Goal: Information Seeking & Learning: Understand process/instructions

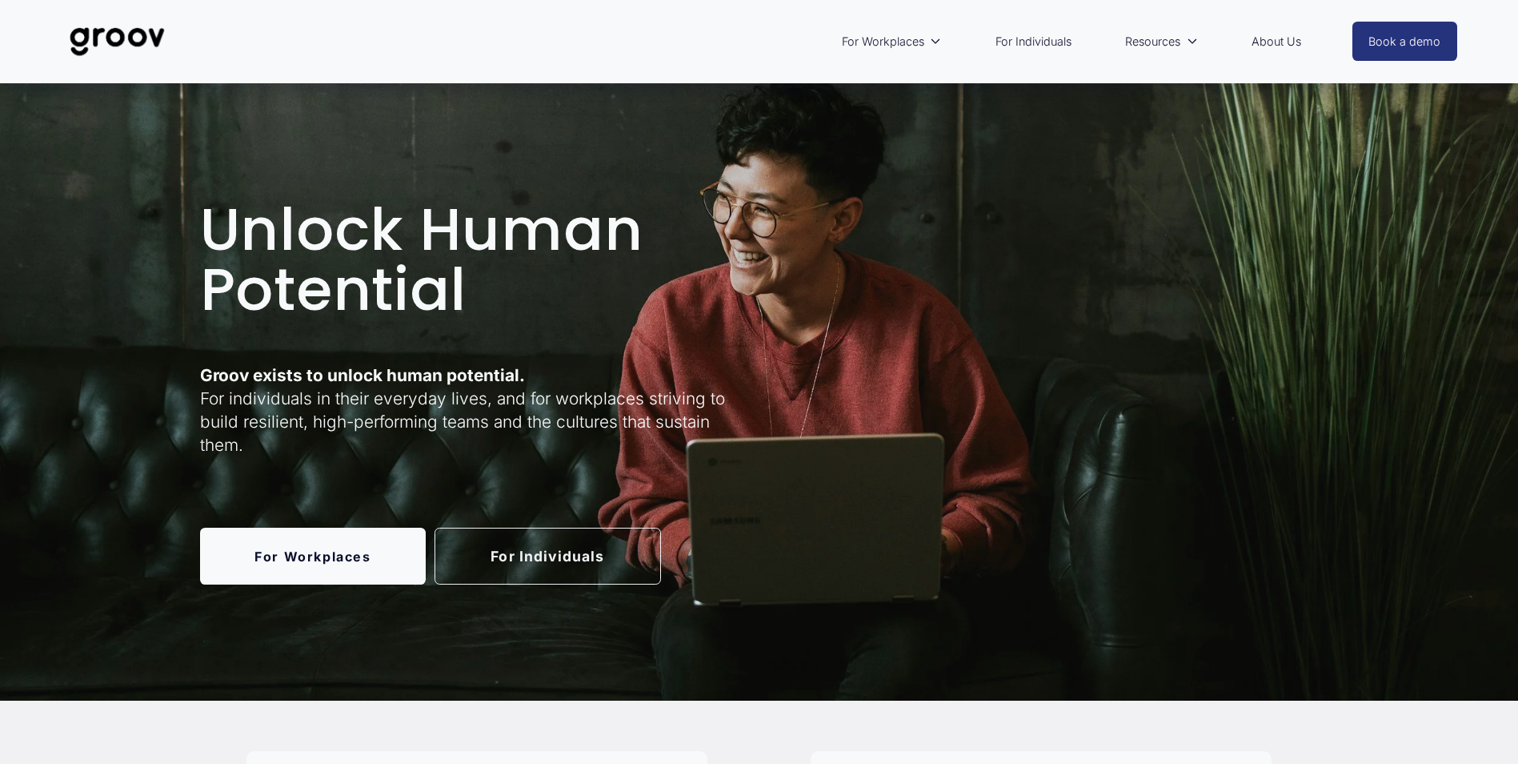
click at [1033, 31] on link "For Individuals" at bounding box center [1034, 41] width 92 height 37
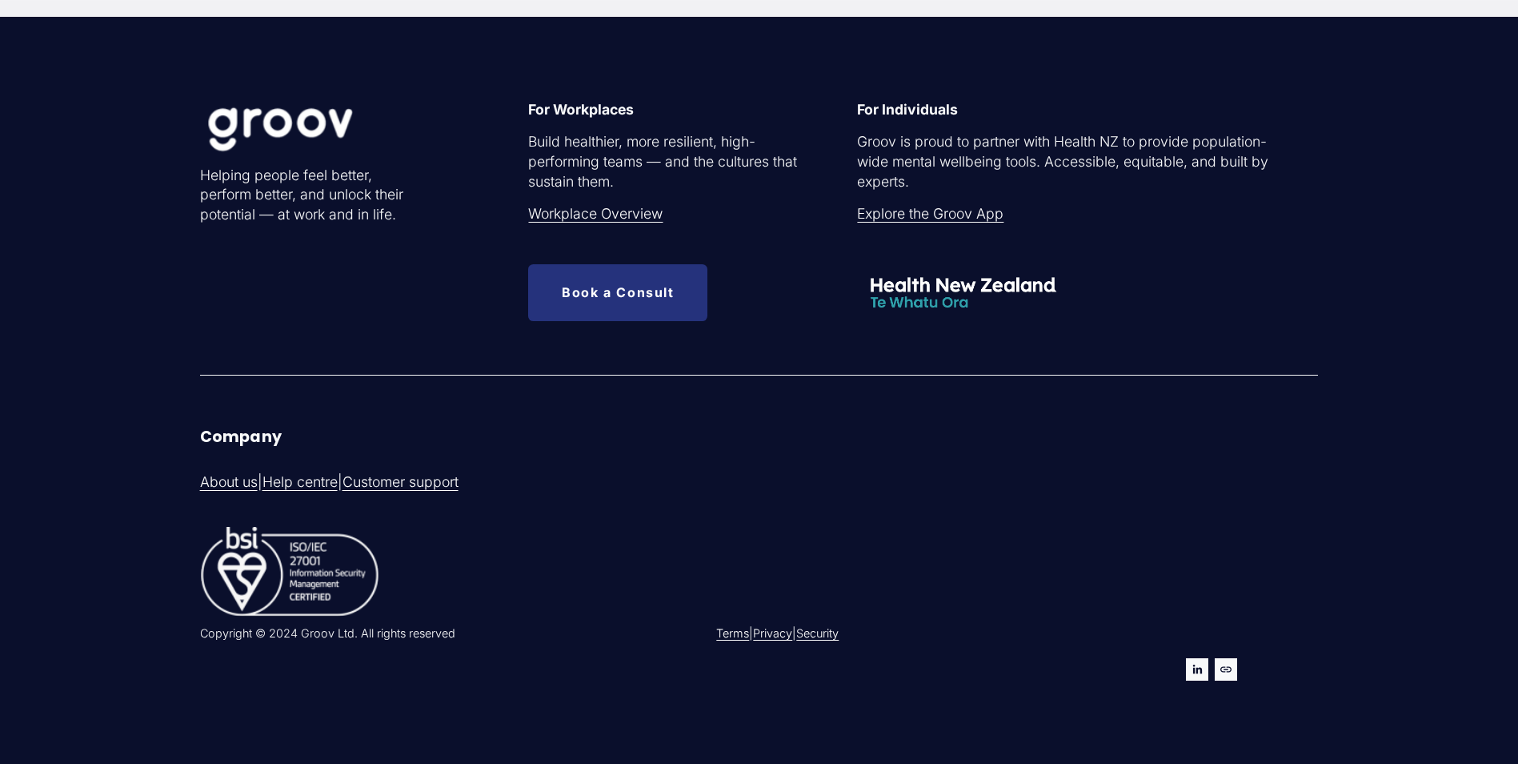
scroll to position [5411, 0]
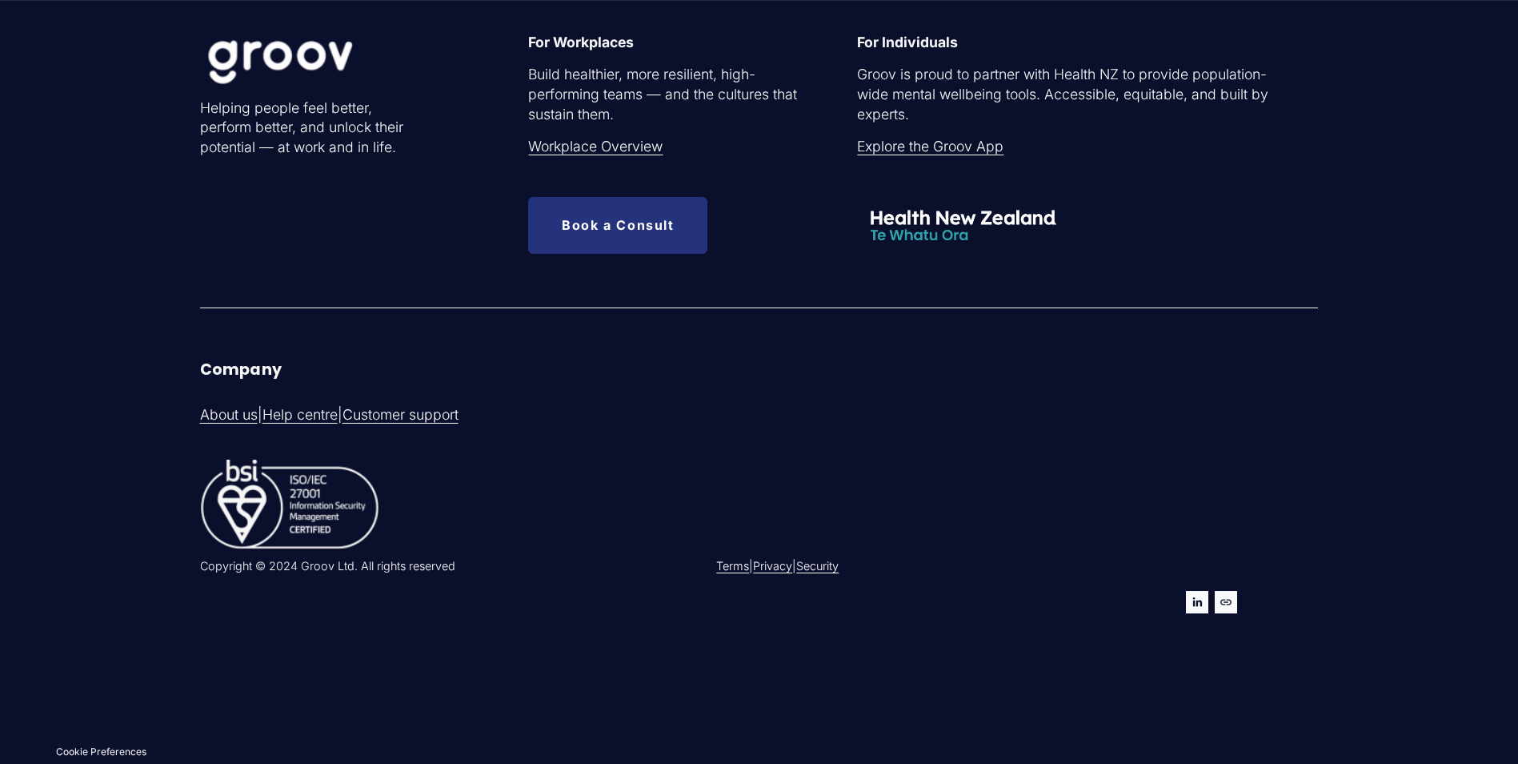
click at [782, 565] on link "Privacy" at bounding box center [772, 566] width 39 height 16
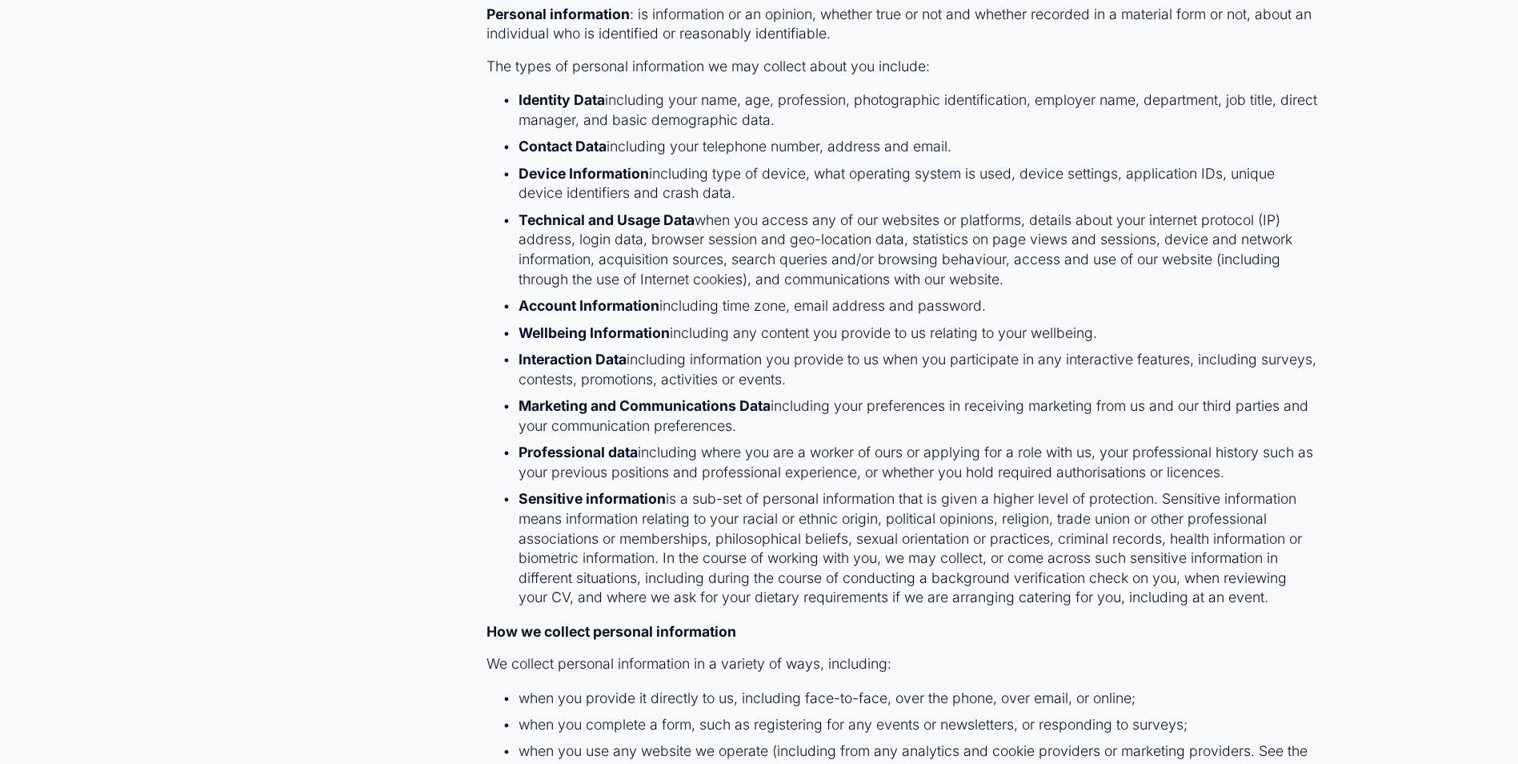
scroll to position [18030, 0]
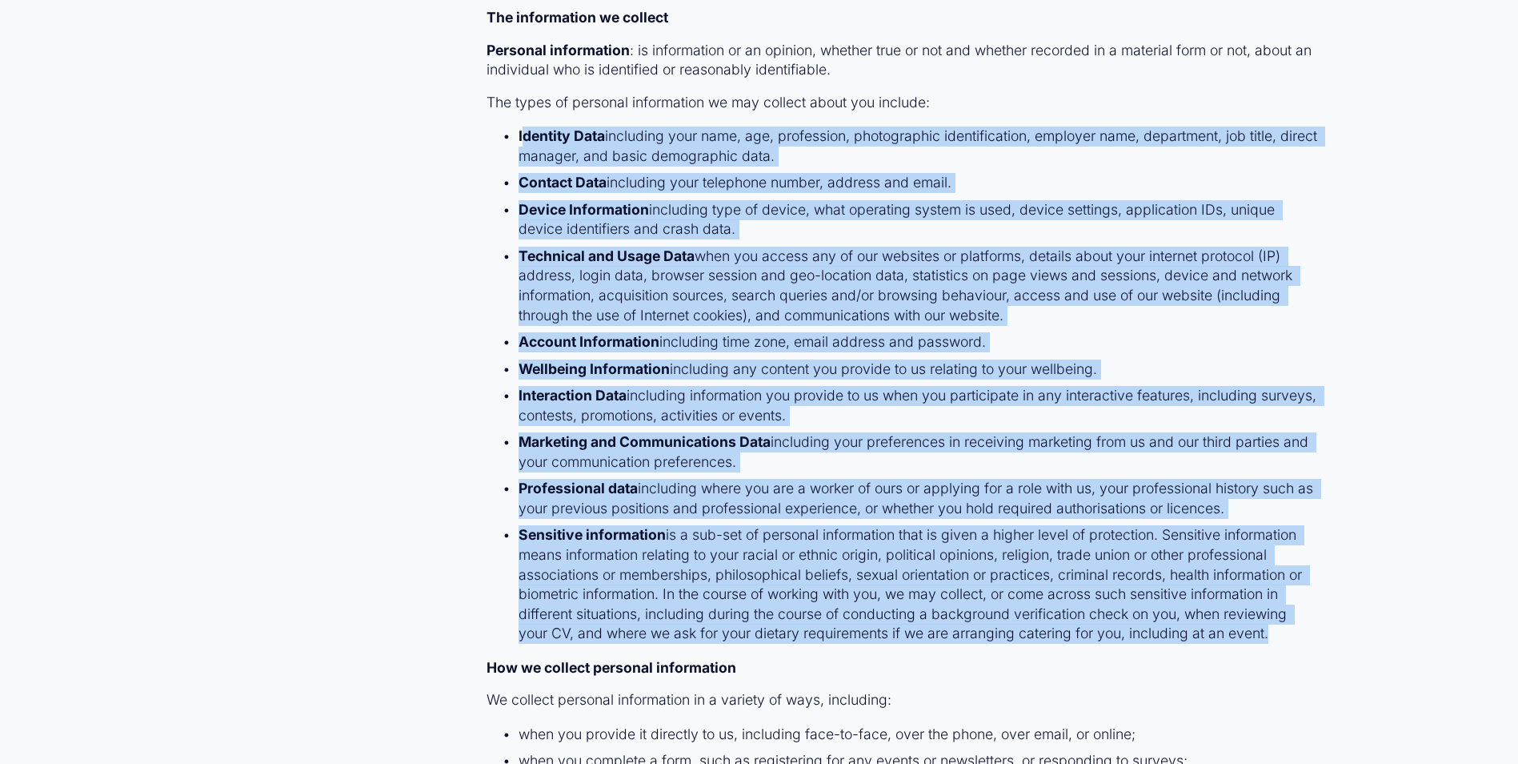
drag, startPoint x: 521, startPoint y: 196, endPoint x: 1287, endPoint y: 685, distance: 908.8
click at [1287, 644] on ul "Identity Data including your name, age, profession, photographic identification…" at bounding box center [903, 384] width 832 height 517
copy ul "dentity Data including your name, age, profession, photographic identification,…"
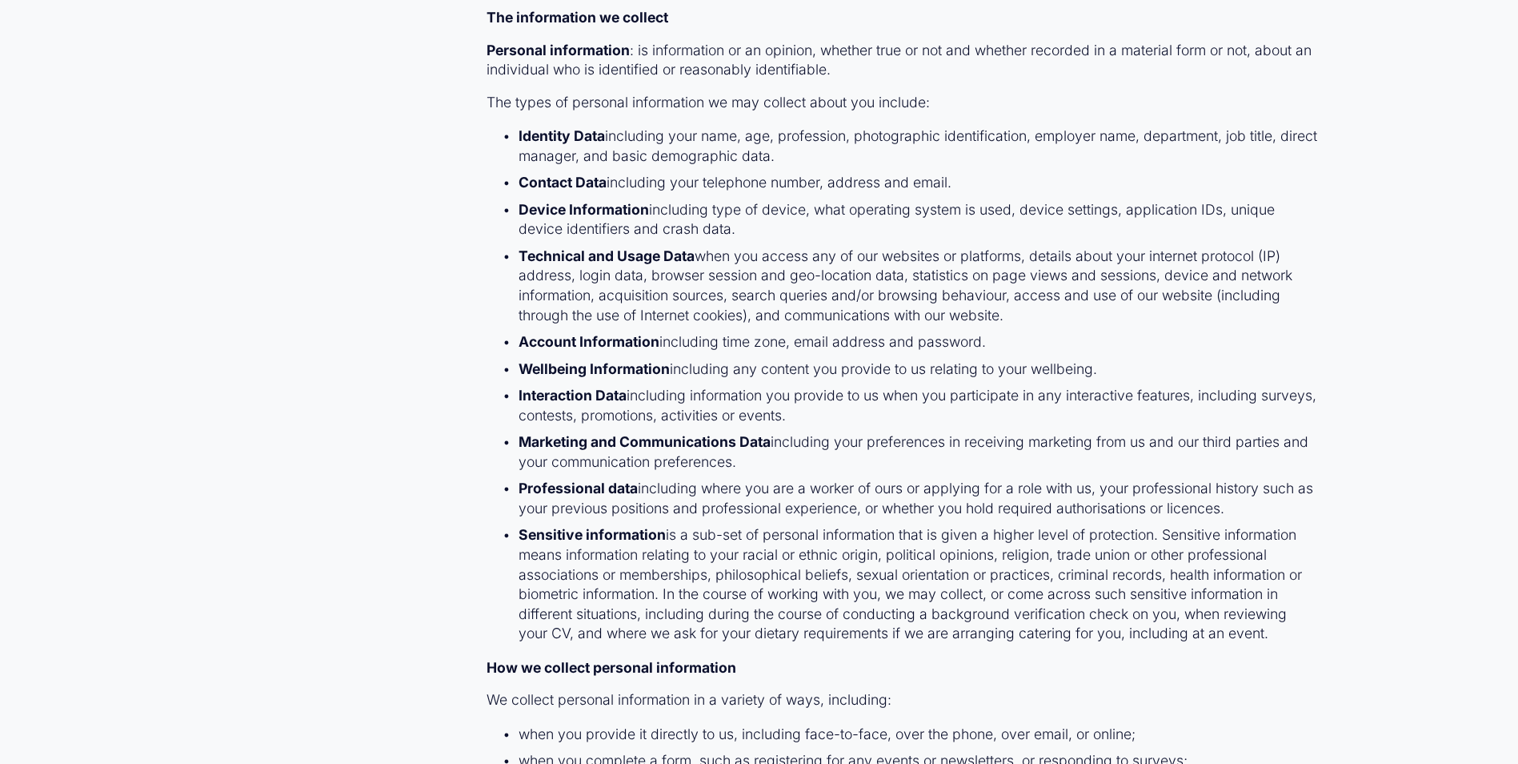
click at [977, 113] on p "The types of personal information we may collect about you include:" at bounding box center [903, 103] width 832 height 20
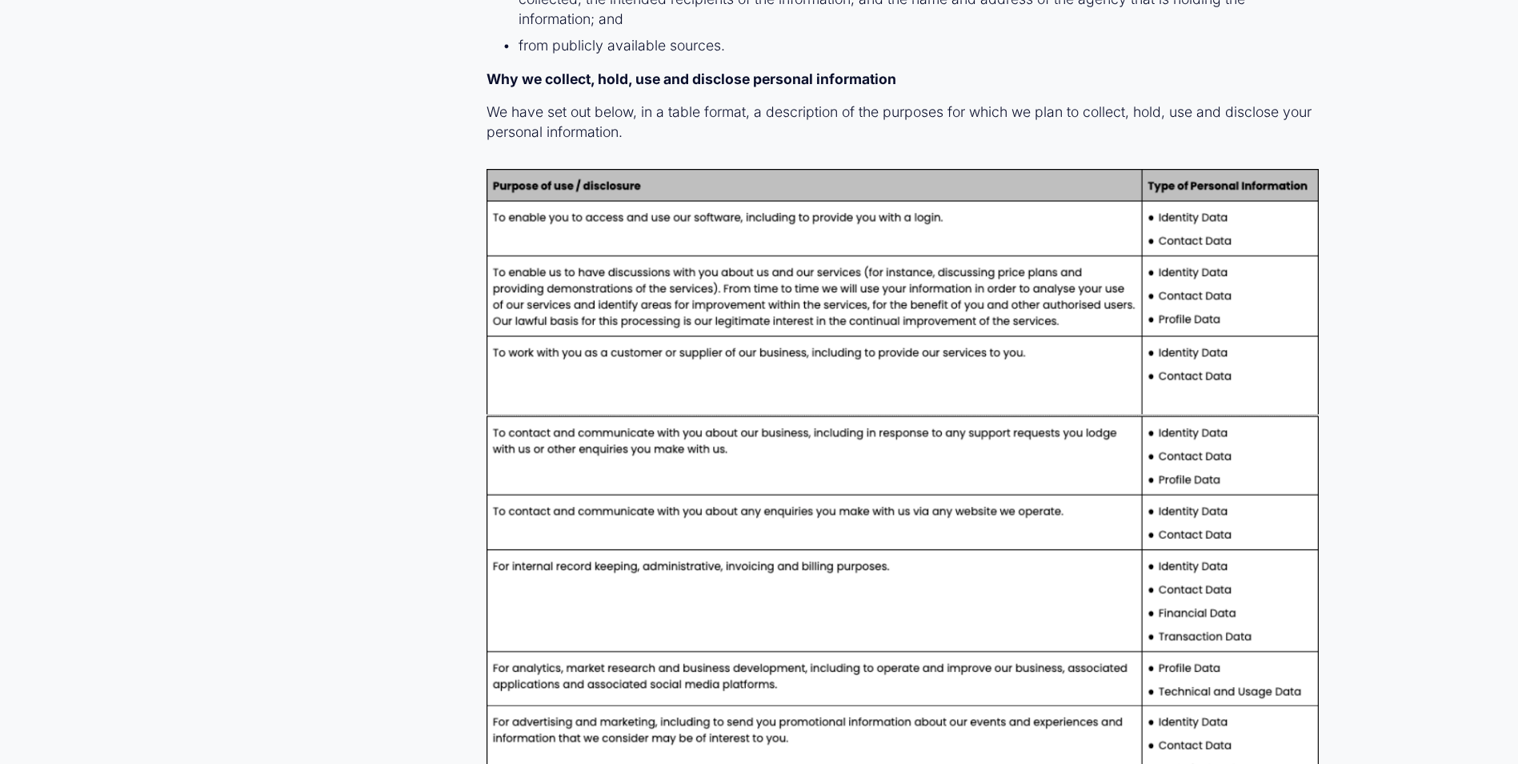
scroll to position [18991, 0]
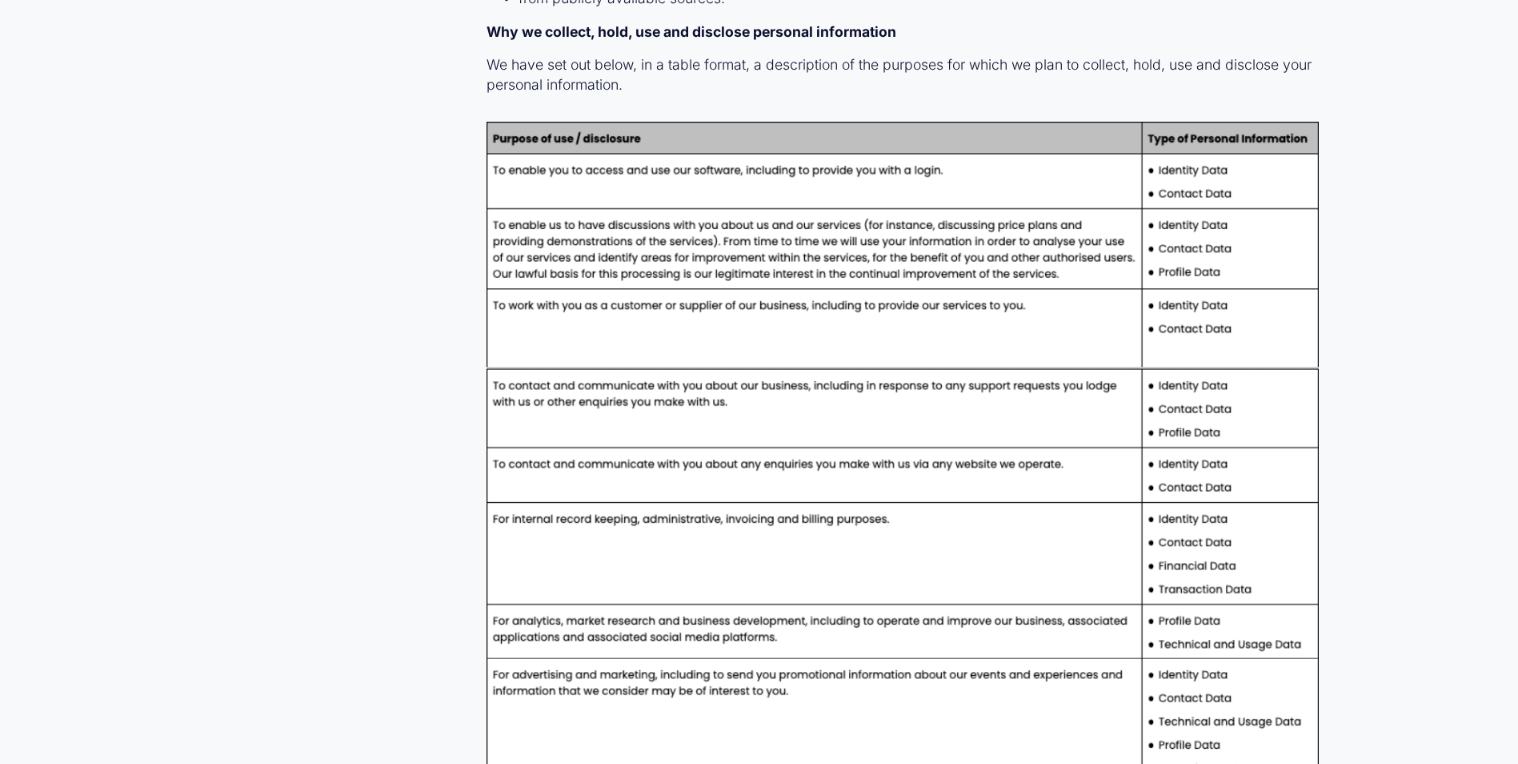
click at [859, 296] on div at bounding box center [903, 702] width 832 height 1160
drag, startPoint x: 859, startPoint y: 296, endPoint x: 767, endPoint y: 388, distance: 130.2
click at [767, 388] on div at bounding box center [903, 702] width 832 height 1160
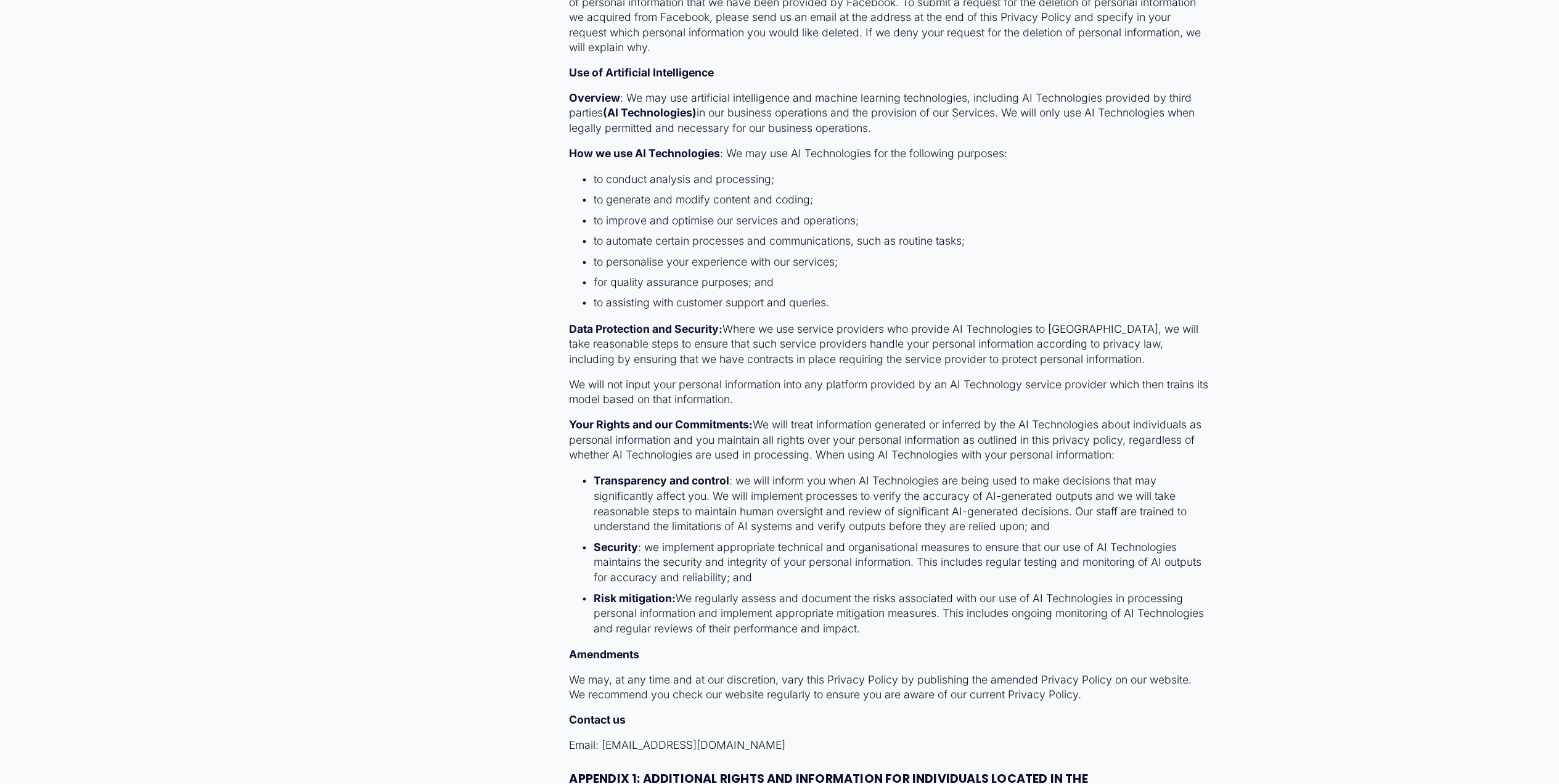
scroll to position [18387, 0]
